Goal: Information Seeking & Learning: Check status

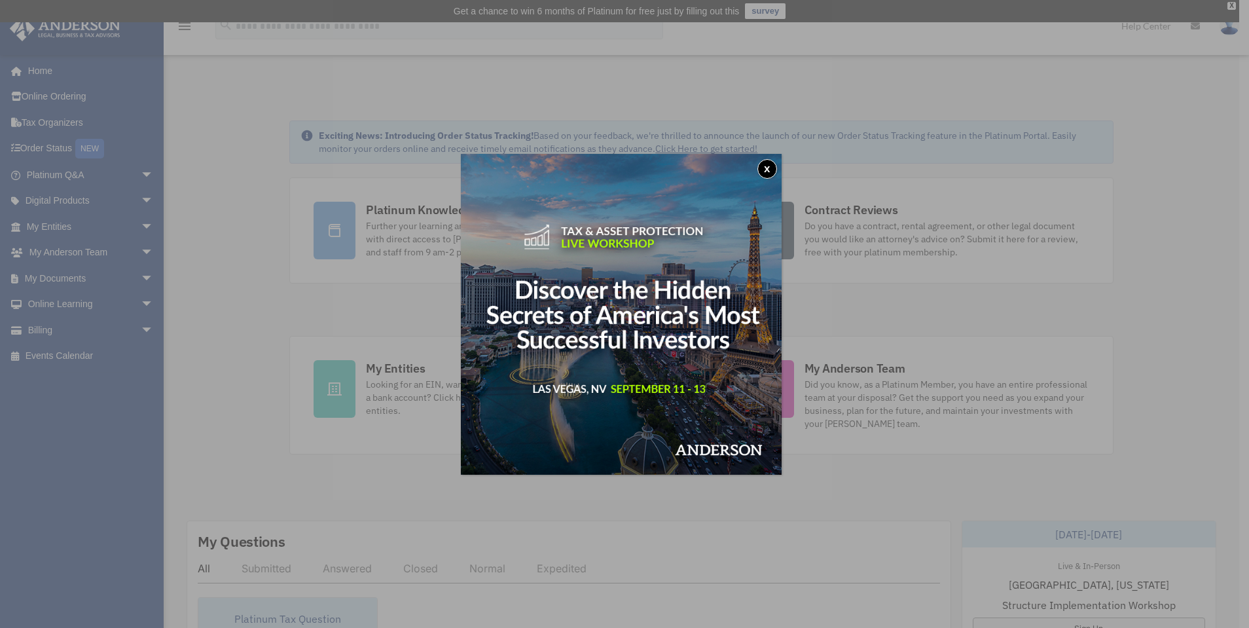
click at [766, 172] on button "x" at bounding box center [767, 169] width 20 height 20
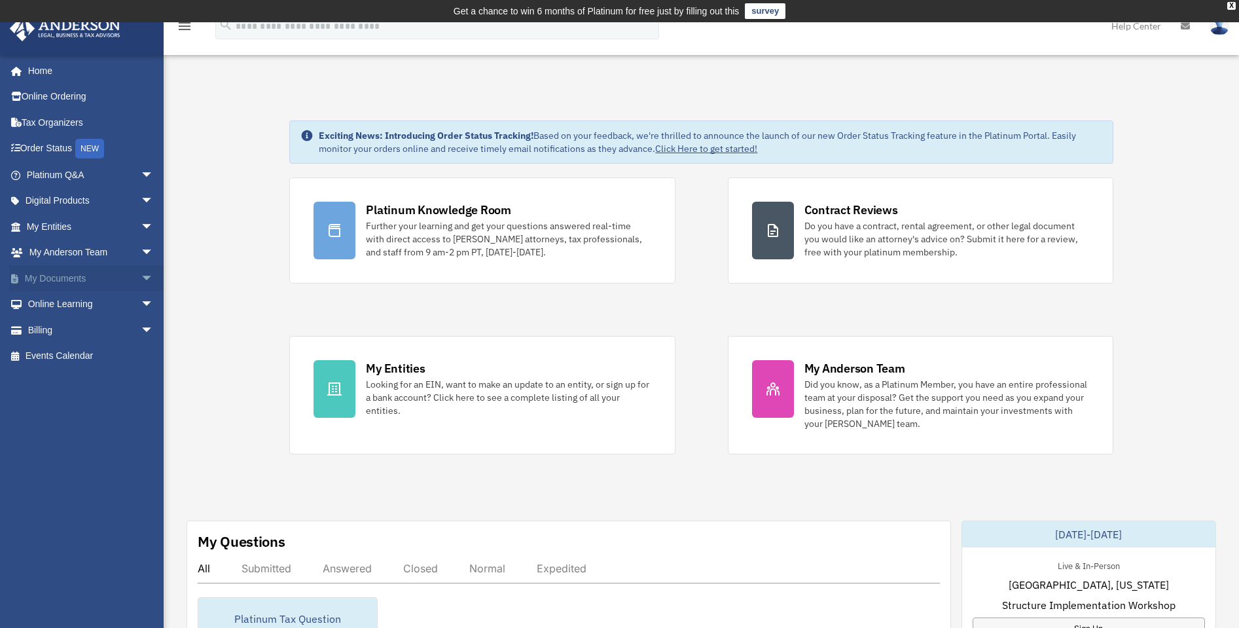
click at [87, 274] on link "My Documents arrow_drop_down" at bounding box center [91, 278] width 164 height 26
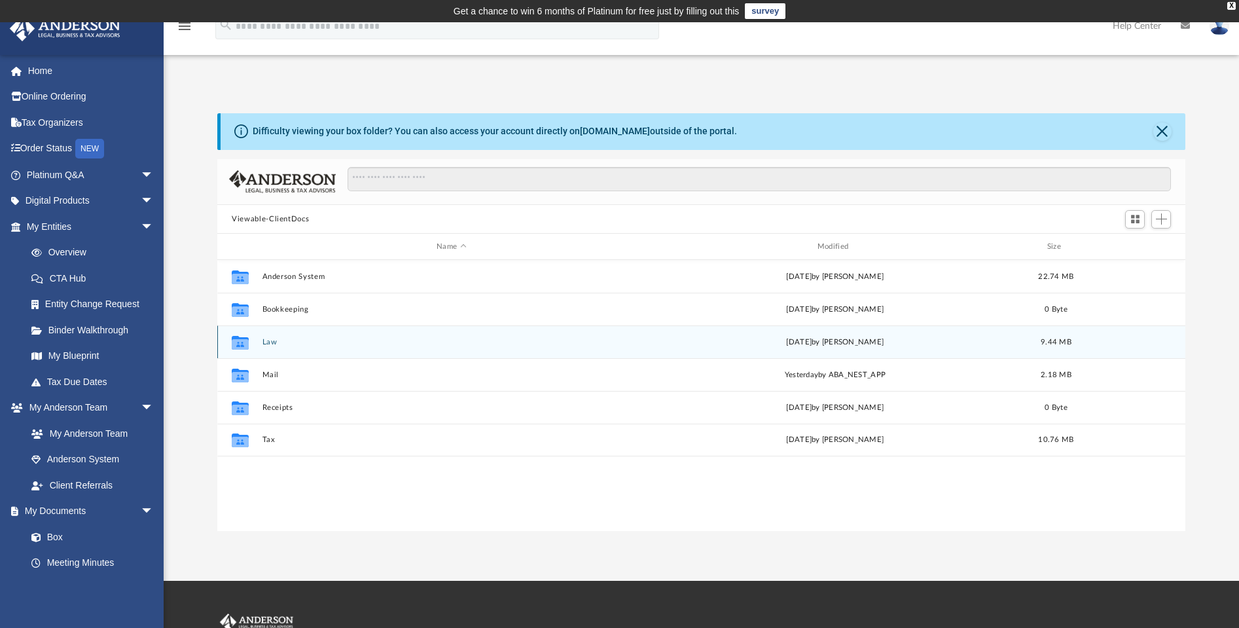
scroll to position [288, 957]
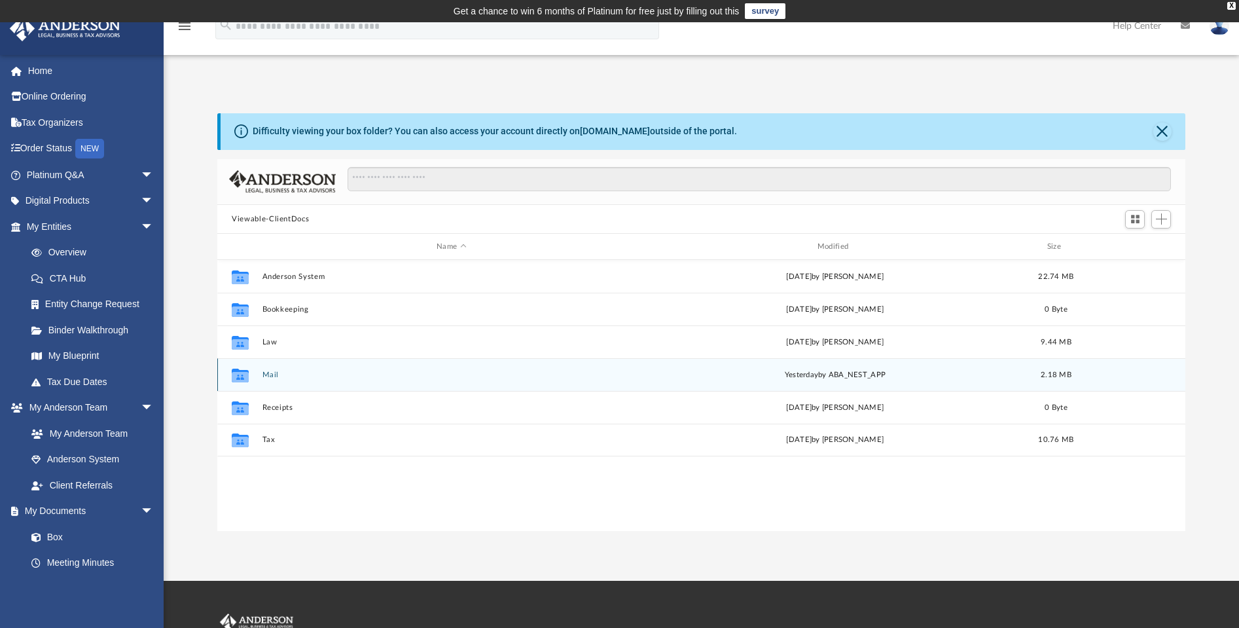
click at [257, 372] on div "Collaborated Folder Mail [DATE] by ABA_NEST_APP 2.18 MB" at bounding box center [701, 374] width 968 height 33
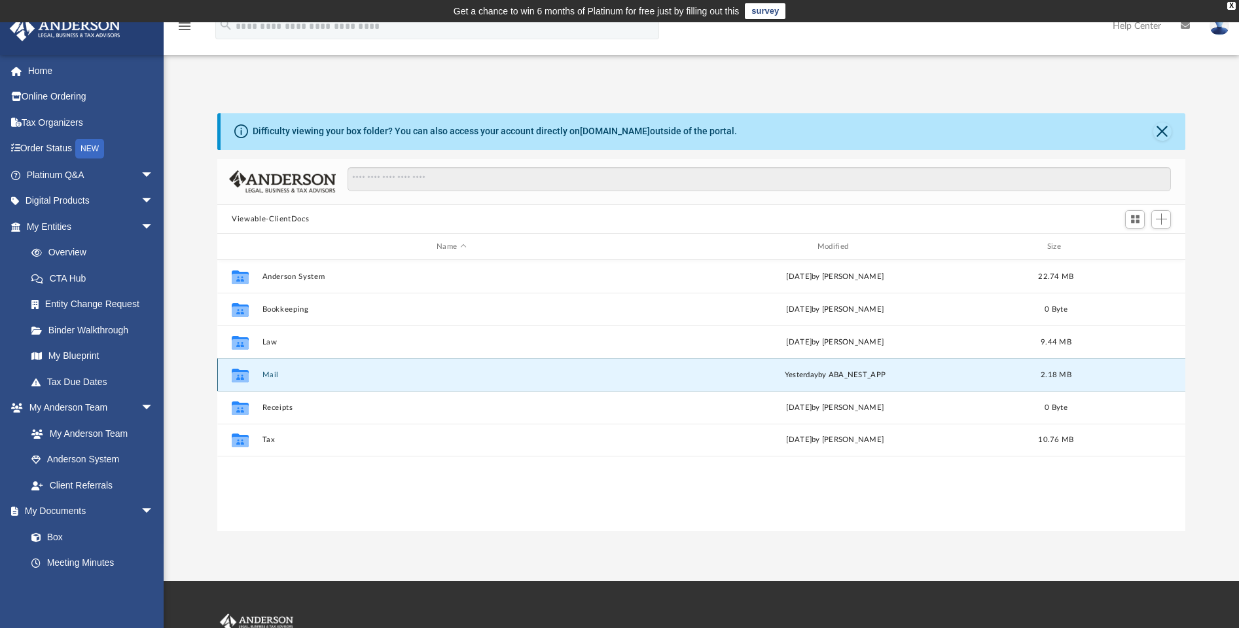
click at [270, 374] on button "Mail" at bounding box center [451, 374] width 378 height 9
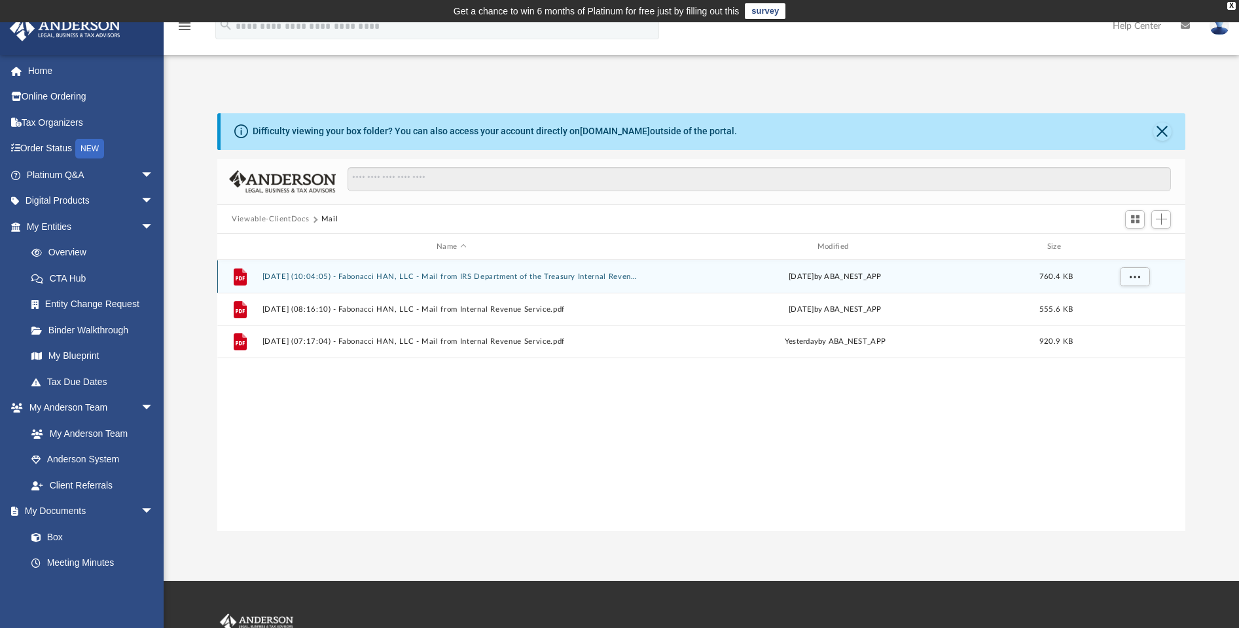
click at [240, 278] on icon "grid" at bounding box center [240, 278] width 9 height 4
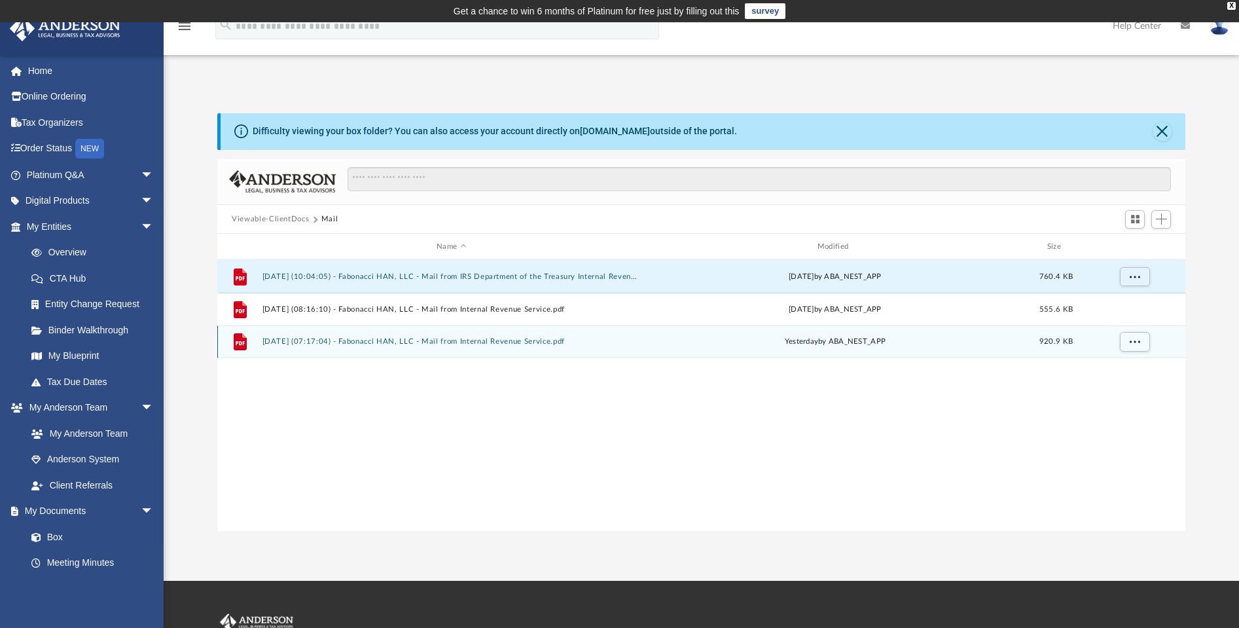
click at [378, 338] on button "[DATE] (07:17:04) - Fabonacci HAN, LLC - Mail from Internal Revenue Service.pdf" at bounding box center [451, 342] width 378 height 9
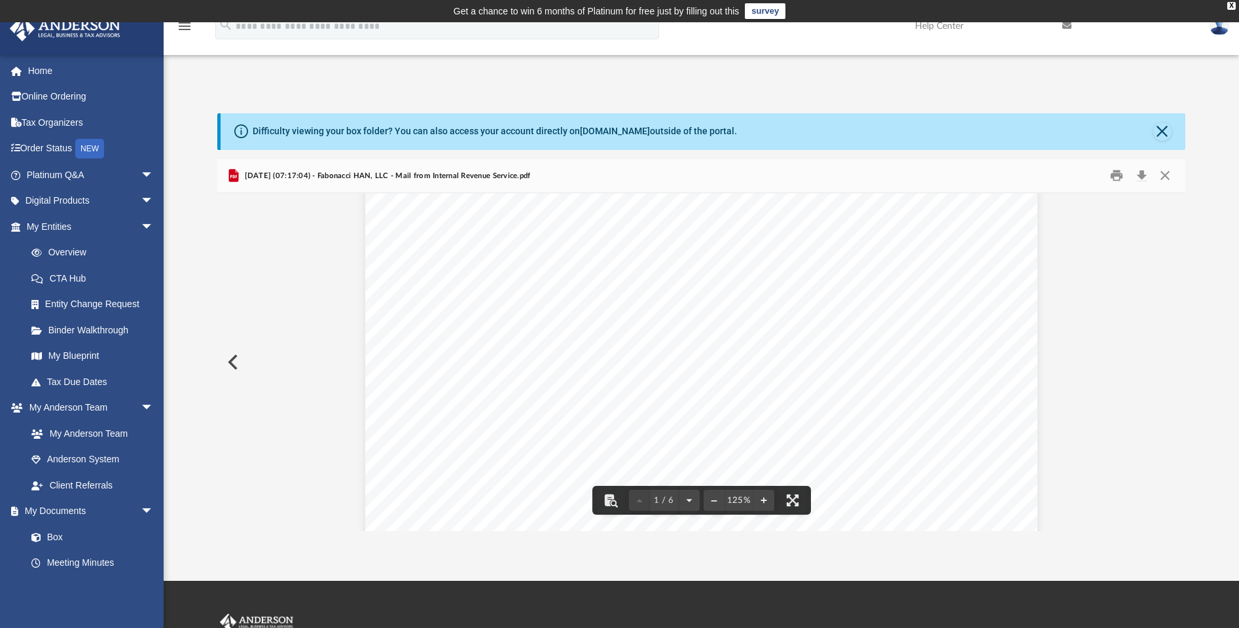
scroll to position [0, 0]
click at [1164, 178] on button "Close" at bounding box center [1164, 176] width 24 height 20
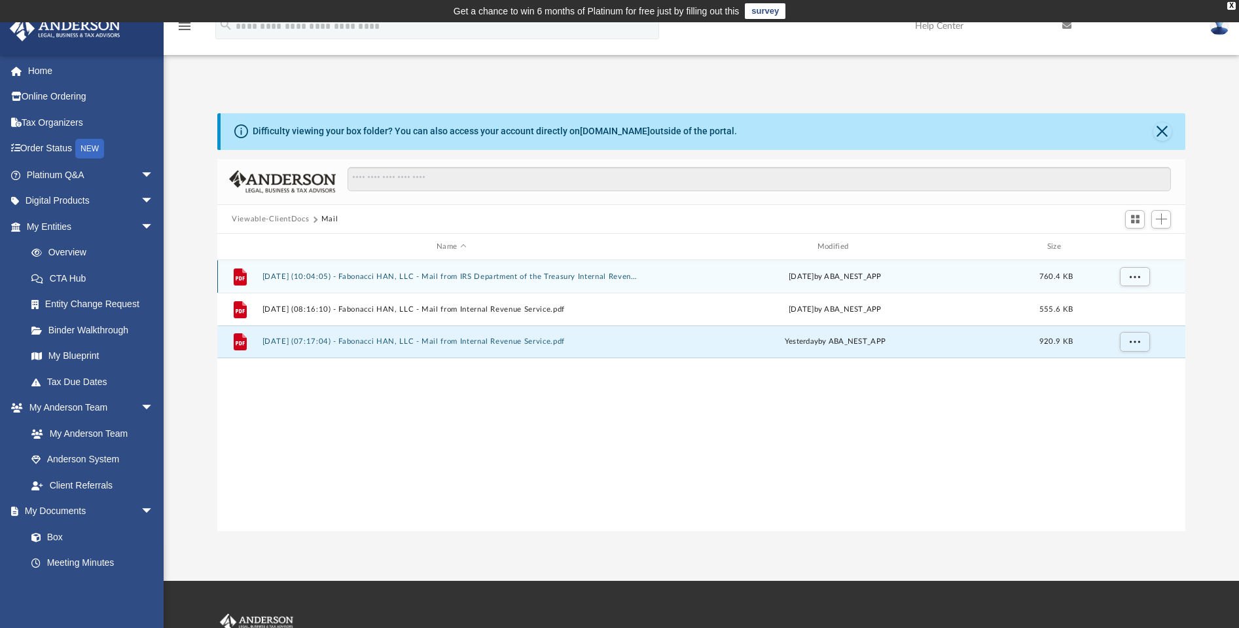
click at [500, 279] on button "[DATE] (10:04:05) - Fabonacci HAN, LLC - Mail from IRS Department of the Treasu…" at bounding box center [451, 276] width 378 height 9
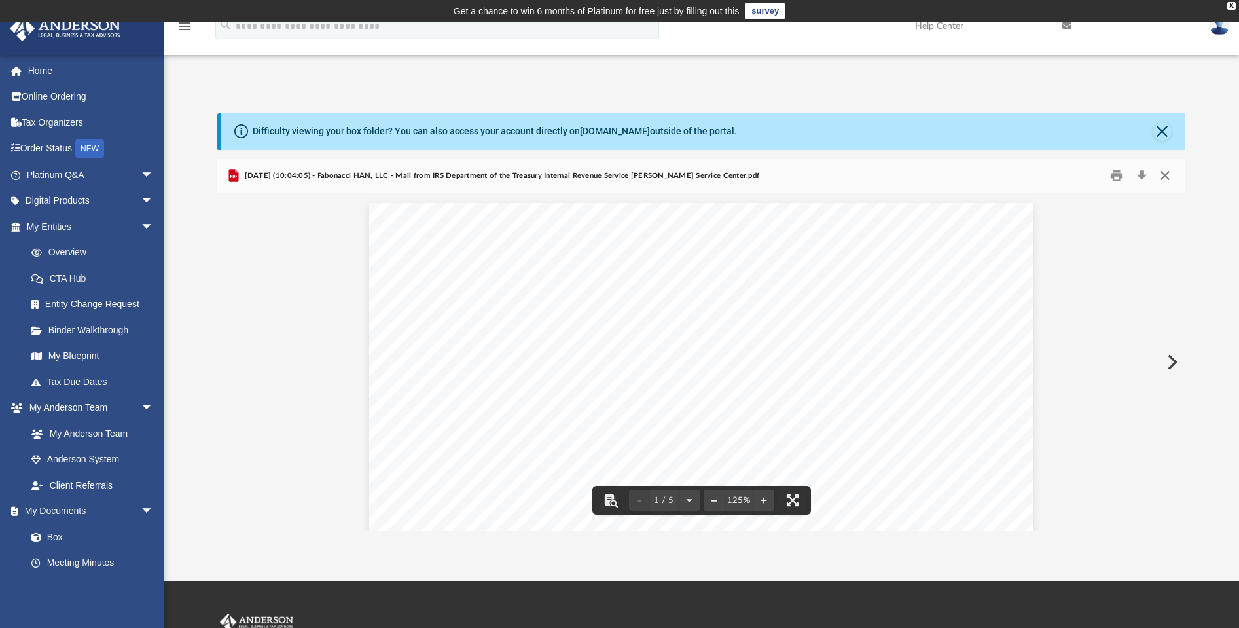
click at [1166, 176] on button "Close" at bounding box center [1164, 176] width 24 height 20
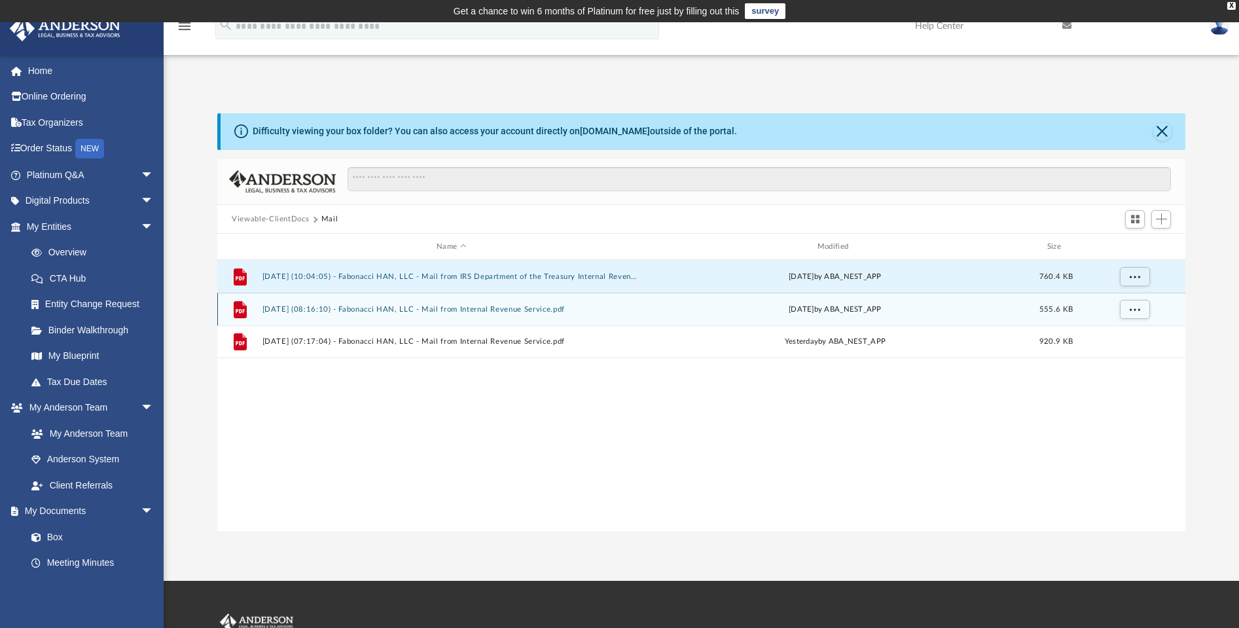
click at [393, 310] on button "[DATE] (08:16:10) - Fabonacci HAN, LLC - Mail from Internal Revenue Service.pdf" at bounding box center [451, 309] width 378 height 9
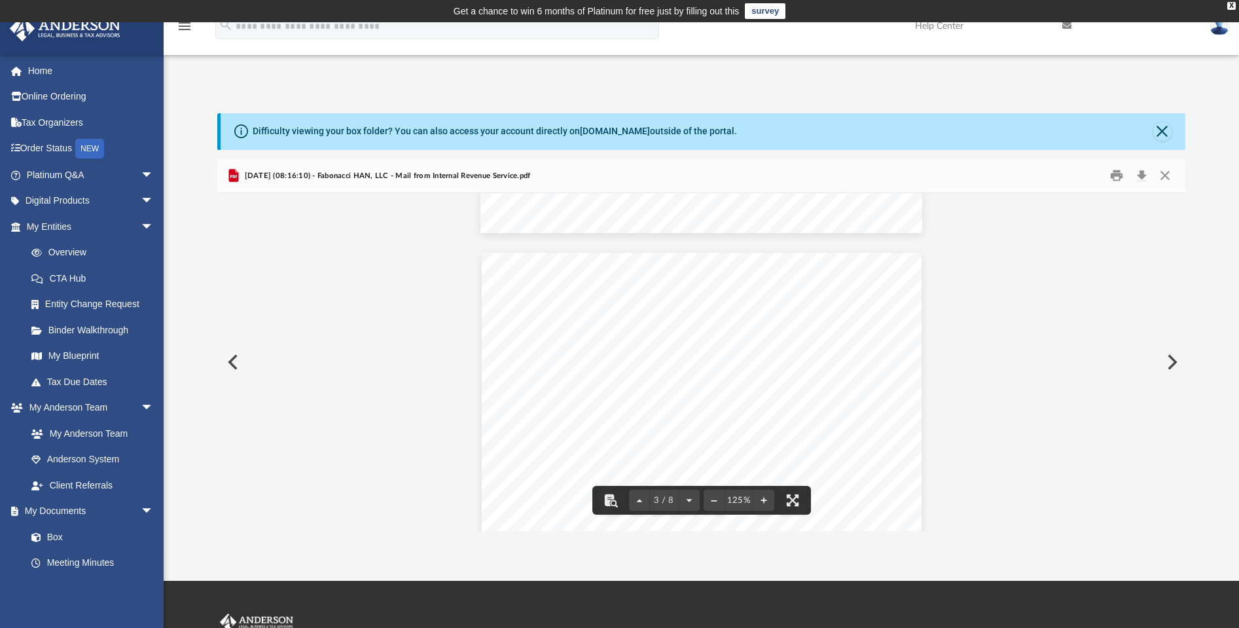
scroll to position [1317, 0]
click at [1167, 177] on button "Close" at bounding box center [1164, 176] width 24 height 20
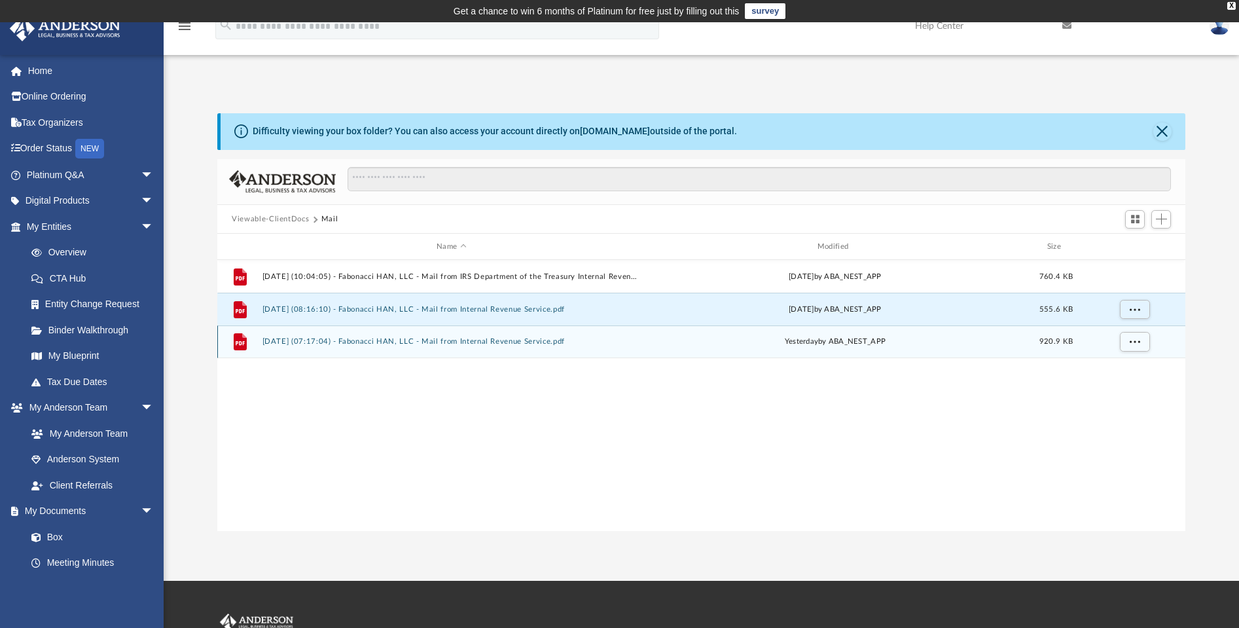
click at [520, 342] on button "[DATE] (07:17:04) - Fabonacci HAN, LLC - Mail from Internal Revenue Service.pdf" at bounding box center [451, 342] width 378 height 9
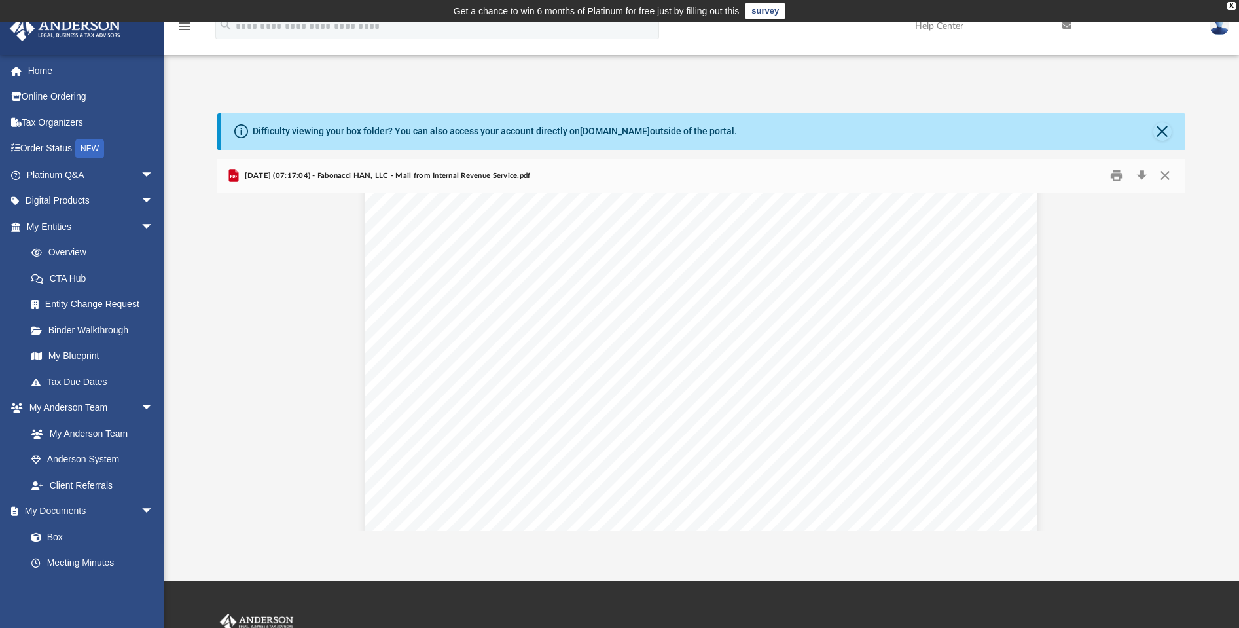
scroll to position [3664, 0]
